Goal: Task Accomplishment & Management: Complete application form

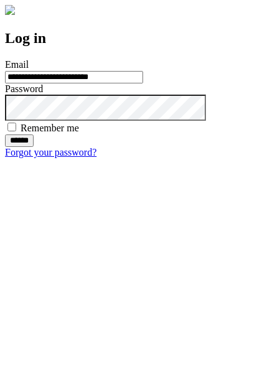
type input "**********"
click at [34, 147] on input "******" at bounding box center [19, 141] width 29 height 12
